Goal: Task Accomplishment & Management: Complete application form

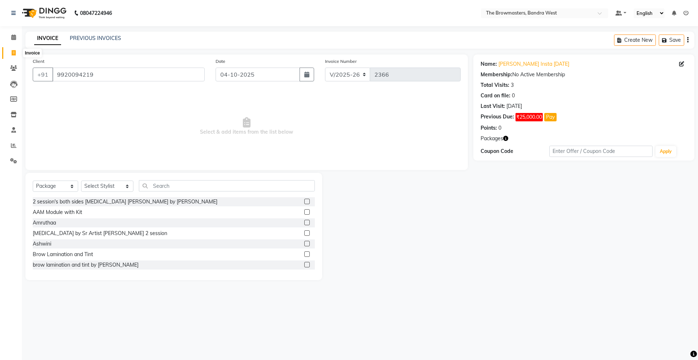
select select "6949"
select select "package"
click at [109, 80] on input "9920094219" at bounding box center [128, 75] width 152 height 14
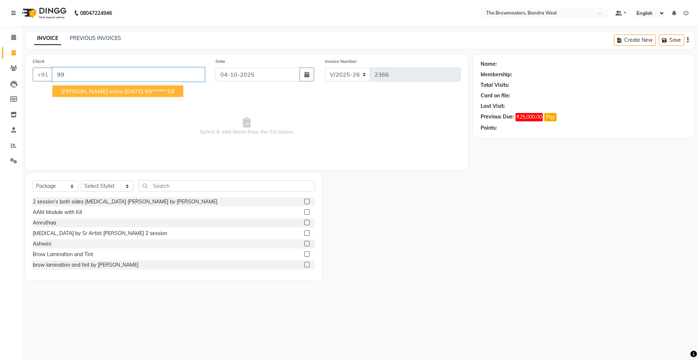
type input "9"
click at [77, 72] on input "Client" at bounding box center [128, 75] width 152 height 14
click at [94, 94] on span "Shruti uf 25jul23" at bounding box center [83, 91] width 44 height 7
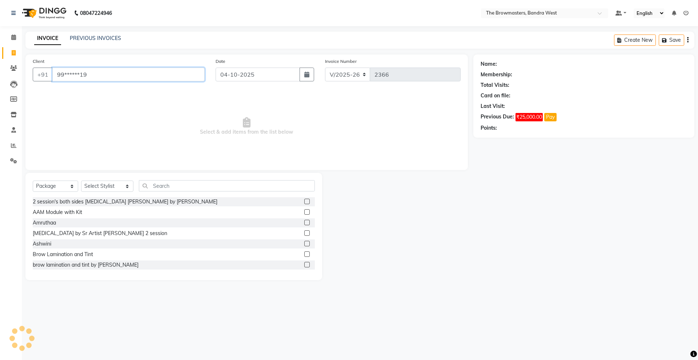
type input "99******19"
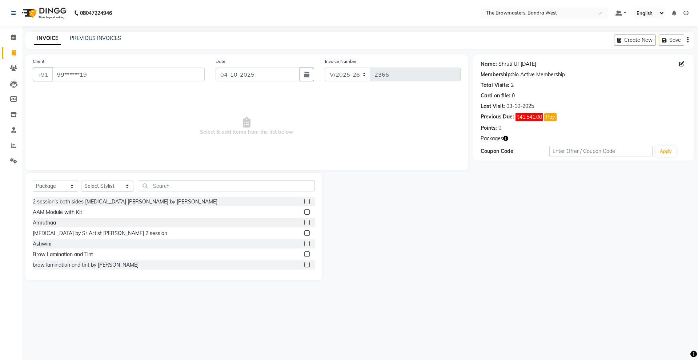
click at [512, 63] on link "Shruti Uf 25jul23" at bounding box center [517, 64] width 38 height 8
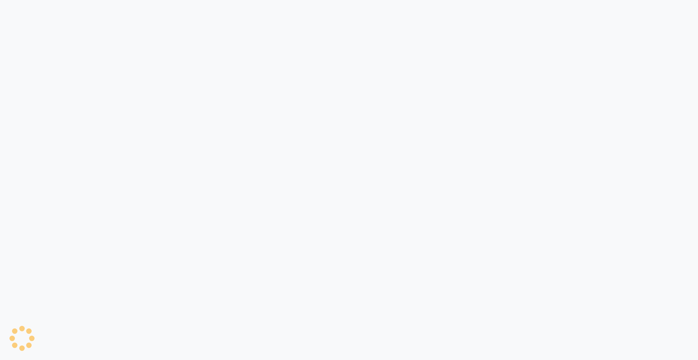
click at [558, 77] on div at bounding box center [349, 180] width 698 height 360
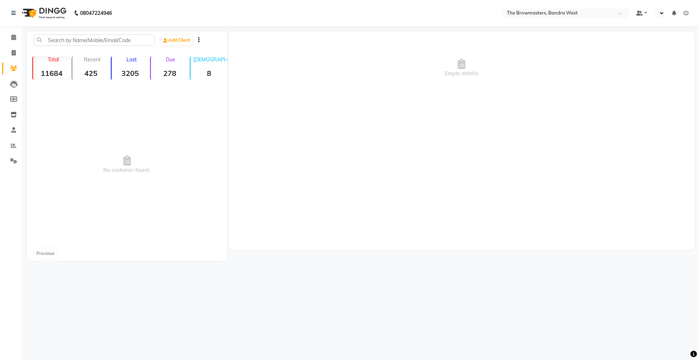
select select "en"
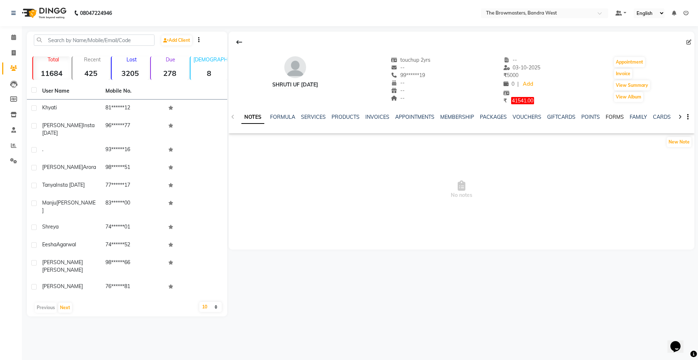
click at [612, 115] on link "FORMS" at bounding box center [615, 117] width 18 height 7
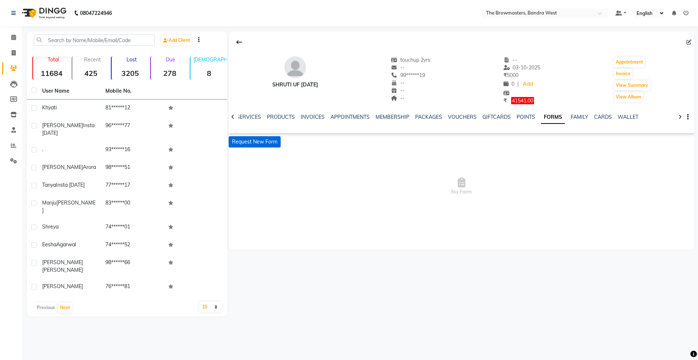
click at [264, 140] on button "Request New Form" at bounding box center [255, 141] width 52 height 11
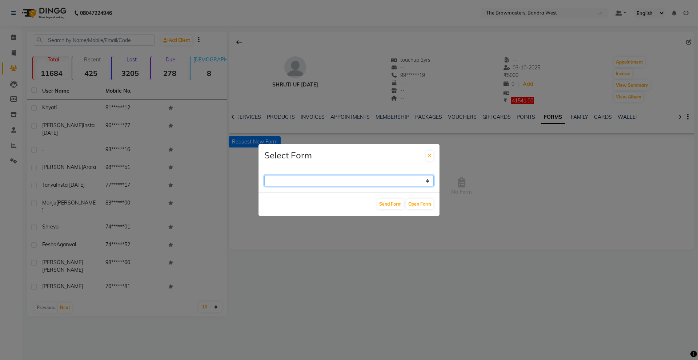
click at [319, 177] on select "Paramedical Consent Form Lips Consent Form Eyeliner Consent Form Brows Consent …" at bounding box center [348, 180] width 169 height 11
select select "206"
click at [264, 175] on select "Paramedical Consent Form Lips Consent Form Eyeliner Consent Form Brows Consent …" at bounding box center [348, 180] width 169 height 11
click at [388, 203] on button "Send Form" at bounding box center [390, 204] width 26 height 10
select select
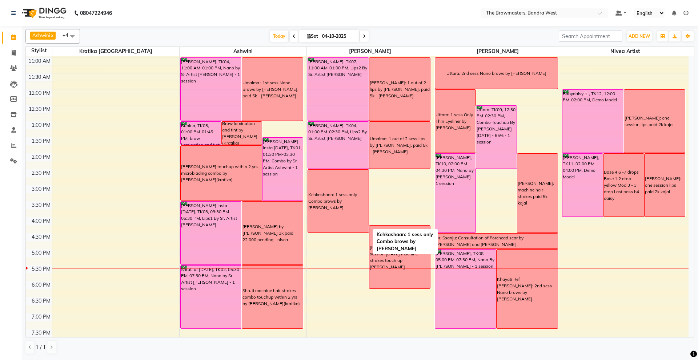
scroll to position [95, 0]
